Goal: Task Accomplishment & Management: Use online tool/utility

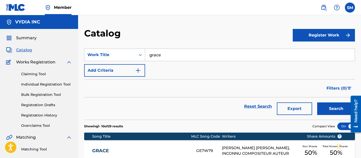
click at [23, 51] on span "Catalog" at bounding box center [24, 50] width 16 height 6
click at [194, 58] on input "grace" at bounding box center [250, 55] width 210 height 12
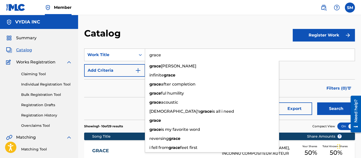
click at [194, 58] on input "grace" at bounding box center [250, 55] width 210 height 12
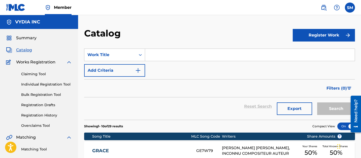
click at [25, 40] on span "Summary" at bounding box center [26, 38] width 20 height 6
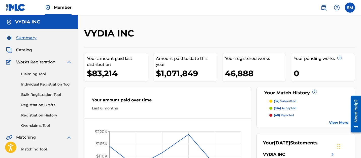
click at [22, 53] on span "Catalog" at bounding box center [24, 50] width 16 height 6
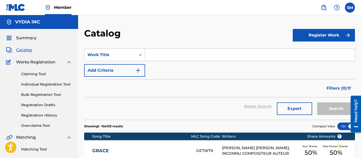
click at [303, 107] on button "Export" at bounding box center [294, 109] width 35 height 13
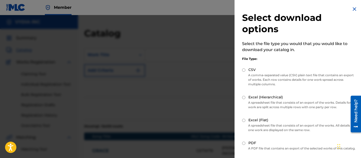
click at [263, 45] on p "Select the file type you would that you would like to download your catalog in." at bounding box center [299, 47] width 114 height 12
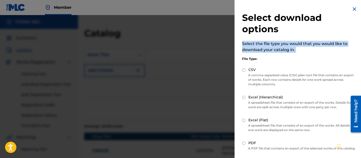
click at [263, 45] on p "Select the file type you would that you would like to download your catalog in." at bounding box center [299, 47] width 114 height 12
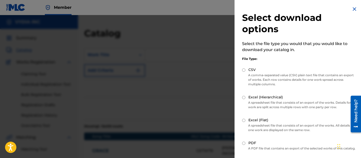
click at [294, 45] on p "Select the file type you would that you would like to download your catalog in." at bounding box center [299, 47] width 114 height 12
click at [354, 5] on div "Select download options Select the file type you would that you would like to d…" at bounding box center [298, 97] width 129 height 195
click at [353, 8] on img at bounding box center [354, 9] width 6 height 6
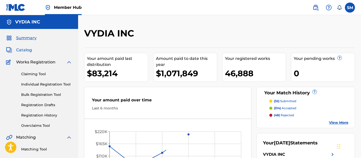
click at [26, 52] on span "Catalog" at bounding box center [24, 50] width 16 height 6
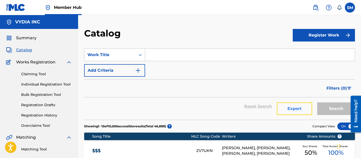
click at [301, 107] on button "Export" at bounding box center [294, 109] width 35 height 13
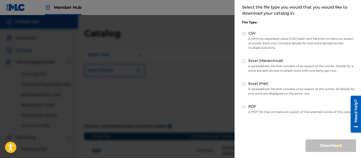
scroll to position [40, 0]
click at [275, 37] on p "A comma-separated value (CSV) plain text file that contains an export of works.…" at bounding box center [299, 44] width 114 height 14
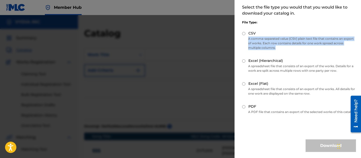
click at [275, 37] on p "A comma-separated value (CSV) plain text file that contains an export of works.…" at bounding box center [299, 44] width 114 height 14
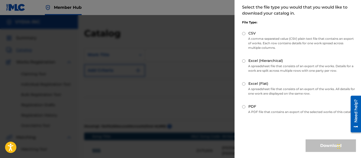
click at [268, 66] on p "A spreadsheet file that consists of an export of the works. Details for a work …" at bounding box center [299, 68] width 114 height 9
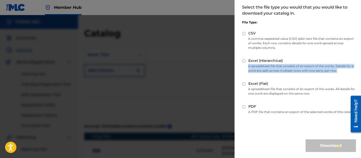
click at [268, 66] on p "A spreadsheet file that consists of an export of the works. Details for a work …" at bounding box center [299, 68] width 114 height 9
click at [295, 66] on p "A spreadsheet file that consists of an export of the works. Details for a work …" at bounding box center [299, 68] width 114 height 9
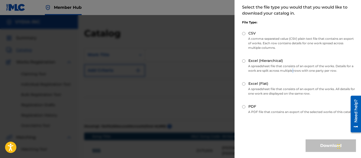
click at [295, 66] on p "A spreadsheet file that consists of an export of the works. Details for a work …" at bounding box center [299, 68] width 114 height 9
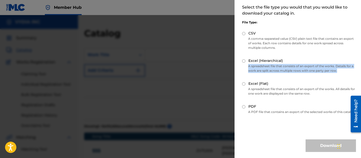
click at [295, 66] on p "A spreadsheet file that consists of an export of the works. Details for a work …" at bounding box center [299, 68] width 114 height 9
click at [317, 66] on p "A spreadsheet file that consists of an export of the works. Details for a work …" at bounding box center [299, 68] width 114 height 9
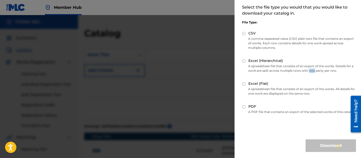
click at [317, 66] on p "A spreadsheet file that consists of an export of the works. Details for a work …" at bounding box center [299, 68] width 114 height 9
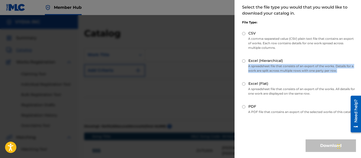
click at [317, 66] on p "A spreadsheet file that consists of an export of the works. Details for a work …" at bounding box center [299, 68] width 114 height 9
click at [311, 66] on p "A spreadsheet file that consists of an export of the works. Details for a work …" at bounding box center [299, 68] width 114 height 9
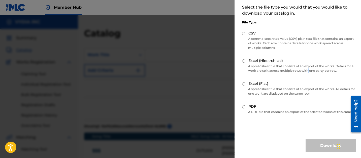
click at [311, 66] on p "A spreadsheet file that consists of an export of the works. Details for a work …" at bounding box center [299, 68] width 114 height 9
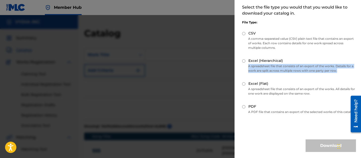
click at [311, 66] on p "A spreadsheet file that consists of an export of the works. Details for a work …" at bounding box center [299, 68] width 114 height 9
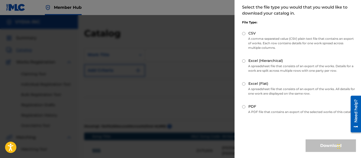
click at [282, 87] on p "A spreadsheet file that consists of an export of the works. All details for one…" at bounding box center [299, 91] width 114 height 9
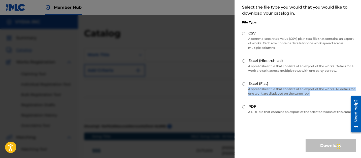
click at [282, 87] on p "A spreadsheet file that consists of an export of the works. All details for one…" at bounding box center [299, 91] width 114 height 9
click at [296, 87] on p "A spreadsheet file that consists of an export of the works. All details for one…" at bounding box center [299, 91] width 114 height 9
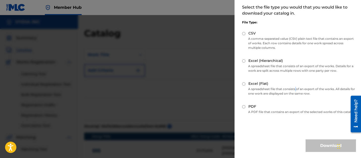
click at [296, 87] on p "A spreadsheet file that consists of an export of the works. All details for one…" at bounding box center [299, 91] width 114 height 9
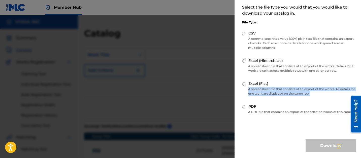
click at [296, 87] on p "A spreadsheet file that consists of an export of the works. All details for one…" at bounding box center [299, 91] width 114 height 9
click at [281, 87] on p "A spreadsheet file that consists of an export of the works. All details for one…" at bounding box center [299, 91] width 114 height 9
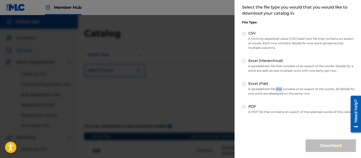
click at [281, 87] on p "A spreadsheet file that consists of an export of the works. All details for one…" at bounding box center [299, 91] width 114 height 9
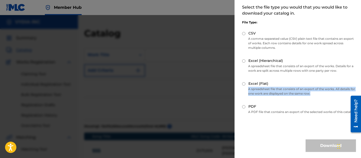
click at [281, 87] on p "A spreadsheet file that consists of an export of the works. All details for one…" at bounding box center [299, 91] width 114 height 9
click at [300, 87] on p "A spreadsheet file that consists of an export of the works. All details for one…" at bounding box center [299, 91] width 114 height 9
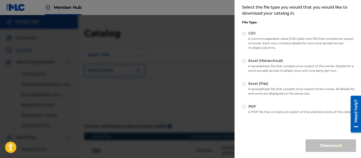
click at [243, 82] on input "Excel (Flat)" at bounding box center [243, 83] width 3 height 3
radio input "true"
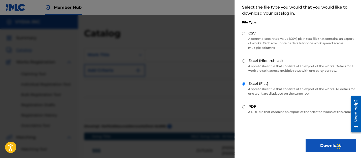
click at [316, 38] on p "A comma-separated value (CSV) plain text file that contains an export of works.…" at bounding box center [299, 44] width 114 height 14
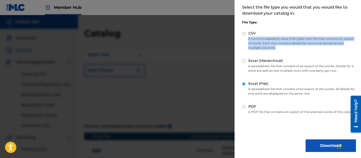
click at [316, 38] on p "A comma-separated value (CSV) plain text file that contains an export of works.…" at bounding box center [299, 44] width 114 height 14
click at [334, 38] on p "A comma-separated value (CSV) plain text file that contains an export of works.…" at bounding box center [299, 44] width 114 height 14
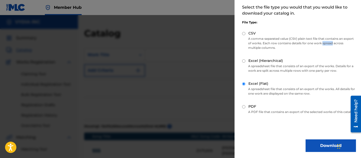
click at [334, 38] on p "A comma-separated value (CSV) plain text file that contains an export of works.…" at bounding box center [299, 44] width 114 height 14
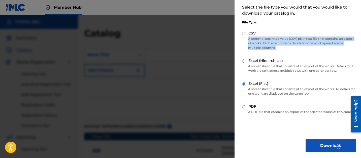
click at [334, 38] on p "A comma-separated value (CSV) plain text file that contains an export of works.…" at bounding box center [299, 44] width 114 height 14
click at [308, 37] on p "A comma-separated value (CSV) plain text file that contains an export of works.…" at bounding box center [299, 44] width 114 height 14
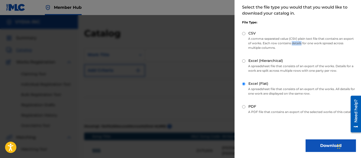
click at [308, 37] on p "A comma-separated value (CSV) plain text file that contains an export of works.…" at bounding box center [299, 44] width 114 height 14
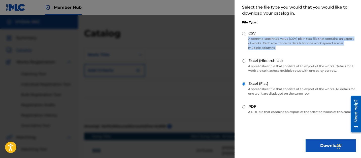
click at [308, 37] on p "A comma-separated value (CSV) plain text file that contains an export of works.…" at bounding box center [299, 44] width 114 height 14
click at [243, 32] on input "CSV" at bounding box center [243, 33] width 3 height 3
radio input "true"
click at [244, 82] on input "Excel (Flat)" at bounding box center [243, 83] width 3 height 3
radio input "true"
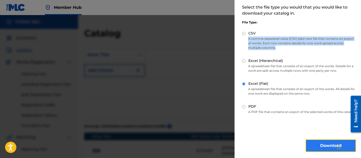
click at [327, 145] on button "Download" at bounding box center [331, 146] width 50 height 13
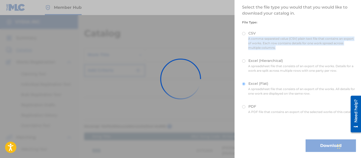
scroll to position [0, 0]
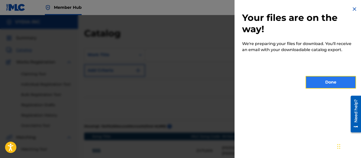
click at [315, 83] on button "Done" at bounding box center [331, 82] width 50 height 13
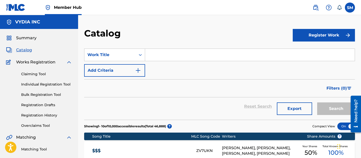
click at [211, 64] on div "SearchWithCriteriabfc50e03-e5cd-42b5-80eb-81670d25f2e8 Work Title Add Criteria" at bounding box center [219, 63] width 271 height 28
click at [38, 127] on link "Overclaims Tool" at bounding box center [46, 125] width 51 height 5
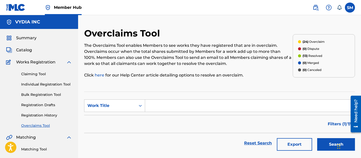
click at [170, 106] on input "Search Form" at bounding box center [250, 106] width 210 height 12
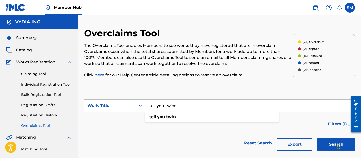
type input "tell you twice"
click at [317, 138] on button "Search" at bounding box center [336, 144] width 38 height 13
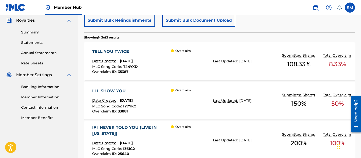
scroll to position [152, 0]
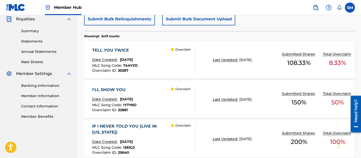
click at [239, 59] on span "September 09, 2025" at bounding box center [245, 60] width 12 height 5
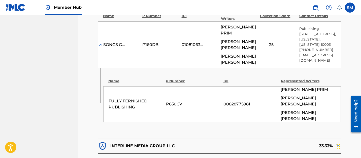
scroll to position [439, 0]
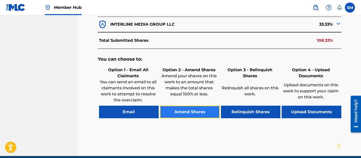
click at [193, 106] on button "Amend Shares" at bounding box center [190, 112] width 60 height 13
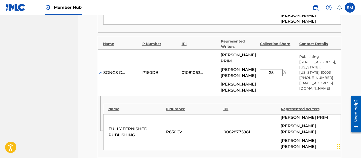
scroll to position [290, 0]
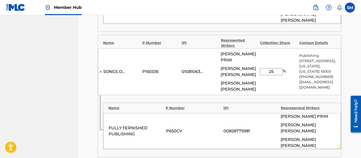
click at [273, 68] on input "25" at bounding box center [271, 71] width 23 height 7
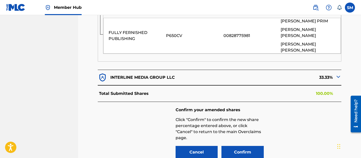
scroll to position [419, 0]
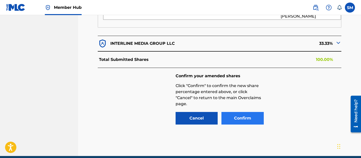
type input "16.67"
click at [238, 112] on button "Confirm" at bounding box center [242, 118] width 42 height 13
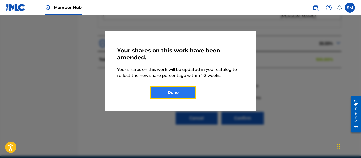
click at [177, 93] on button "Done" at bounding box center [172, 92] width 45 height 13
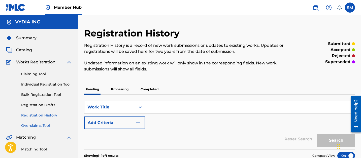
click at [43, 126] on link "Overclaims Tool" at bounding box center [46, 125] width 51 height 5
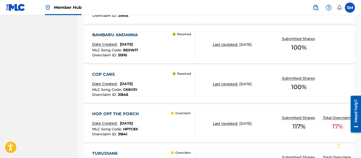
scroll to position [402, 0]
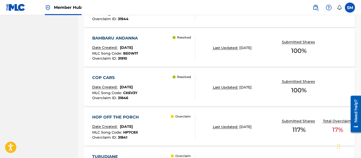
click at [137, 81] on div "COP CARS Date Created: August 01, 2025 MLC Song Code : CK6V3Y Overclaim ID : 31…" at bounding box center [114, 87] width 45 height 25
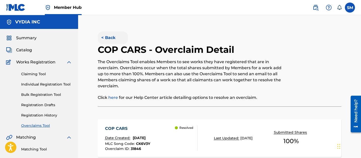
click at [109, 38] on button "< Back" at bounding box center [113, 37] width 30 height 13
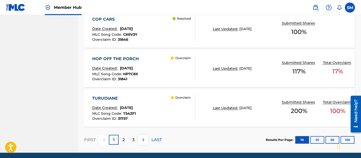
scroll to position [479, 0]
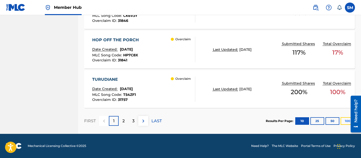
click at [345, 122] on button "100" at bounding box center [348, 121] width 14 height 8
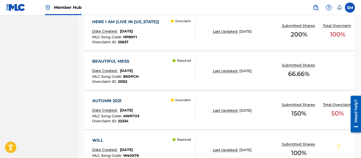
scroll to position [1171, 0]
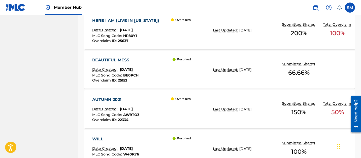
click at [166, 110] on div "AUTUMN 2021 Date Created: April 11, 2025 MLC Song Code : AW9TO3 Overclaim ID : …" at bounding box center [143, 109] width 103 height 25
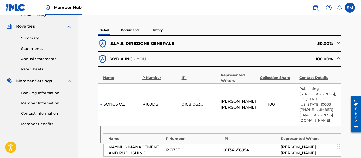
scroll to position [147, 0]
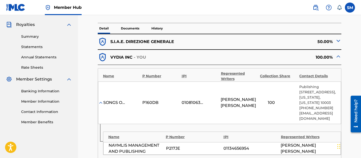
click at [340, 41] on img at bounding box center [338, 41] width 6 height 6
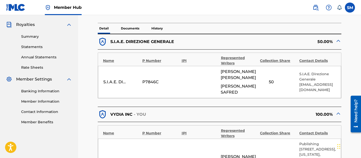
click at [338, 41] on img at bounding box center [338, 41] width 6 height 6
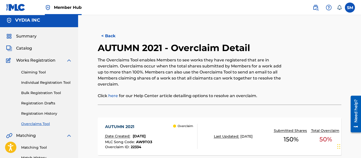
scroll to position [0, 0]
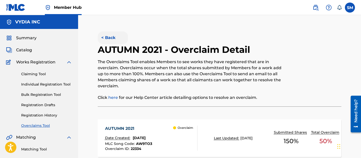
click at [106, 39] on button "< Back" at bounding box center [113, 37] width 30 height 13
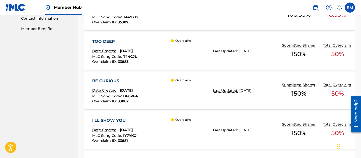
scroll to position [150, 0]
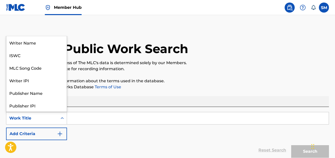
click at [43, 114] on div "Work Title" at bounding box center [31, 119] width 51 height 10
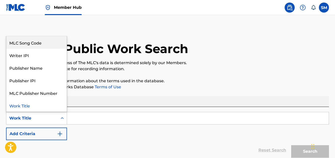
click at [42, 48] on div "MLC Song Code" at bounding box center [36, 42] width 60 height 13
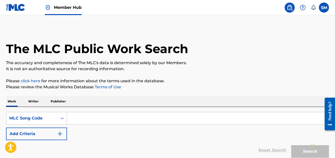
click at [85, 115] on input "Search Form" at bounding box center [198, 118] width 262 height 12
paste input "TE42TW"
type input "TE42TW"
click at [291, 145] on button "Search" at bounding box center [310, 151] width 38 height 13
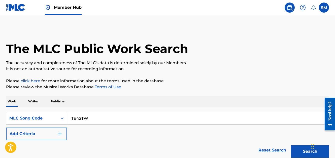
scroll to position [100, 0]
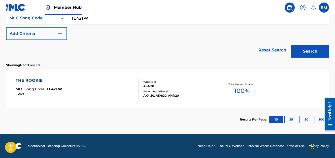
click at [101, 88] on div "THE ROOKIE MLC Song Code : TE42TW ISWC :" at bounding box center [77, 89] width 123 height 23
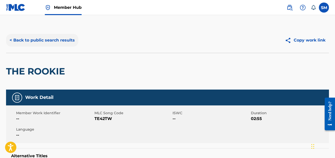
click at [45, 41] on button "< Back to public search results" at bounding box center [42, 40] width 72 height 13
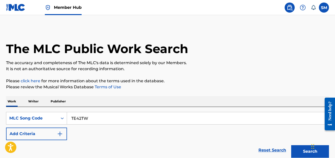
scroll to position [87, 0]
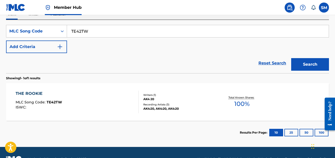
click at [144, 31] on input "TE42TW" at bounding box center [198, 31] width 262 height 12
paste input "WQ"
type input "TE42WQ"
click at [291, 58] on button "Search" at bounding box center [310, 64] width 38 height 13
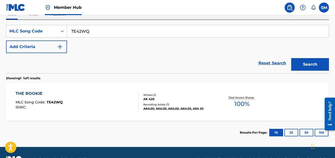
click at [100, 107] on div "THE ROOKIE MLC Song Code : TE42WQ ISWC :" at bounding box center [77, 102] width 123 height 23
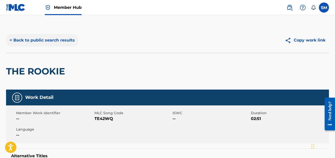
click at [51, 41] on button "< Back to public search results" at bounding box center [42, 40] width 72 height 13
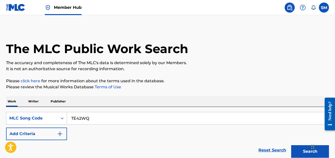
scroll to position [87, 0]
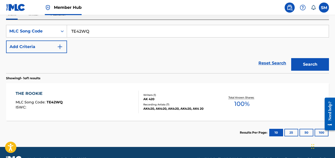
click at [312, 31] on input "TE42WQ" at bounding box center [198, 31] width 262 height 12
paste input "BA1MZB"
type input "BA1MZB"
click at [291, 58] on button "Search" at bounding box center [310, 64] width 38 height 13
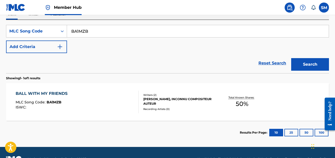
click at [100, 106] on div "BALL WITH MY FRIENDS MLC Song Code : BA1MZB ISWC :" at bounding box center [77, 102] width 123 height 23
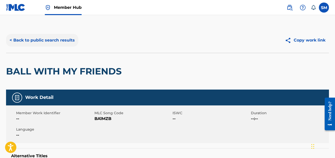
click at [49, 43] on button "< Back to public search results" at bounding box center [42, 40] width 72 height 13
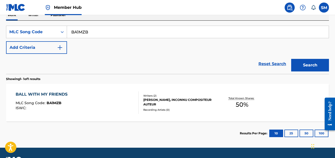
click at [314, 35] on input "BA1MZB" at bounding box center [198, 32] width 262 height 12
paste input "4LBV"
type input "BA4LBV"
click at [291, 59] on button "Search" at bounding box center [310, 65] width 38 height 13
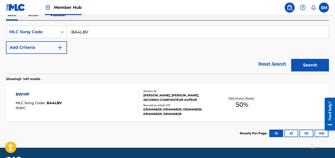
click at [160, 98] on div "SANTOS D CARROLL, SANTOS D CARROLL, INCONNU COMPOSITEUR AUTEUR" at bounding box center [179, 97] width 72 height 9
